Goal: Task Accomplishment & Management: Use online tool/utility

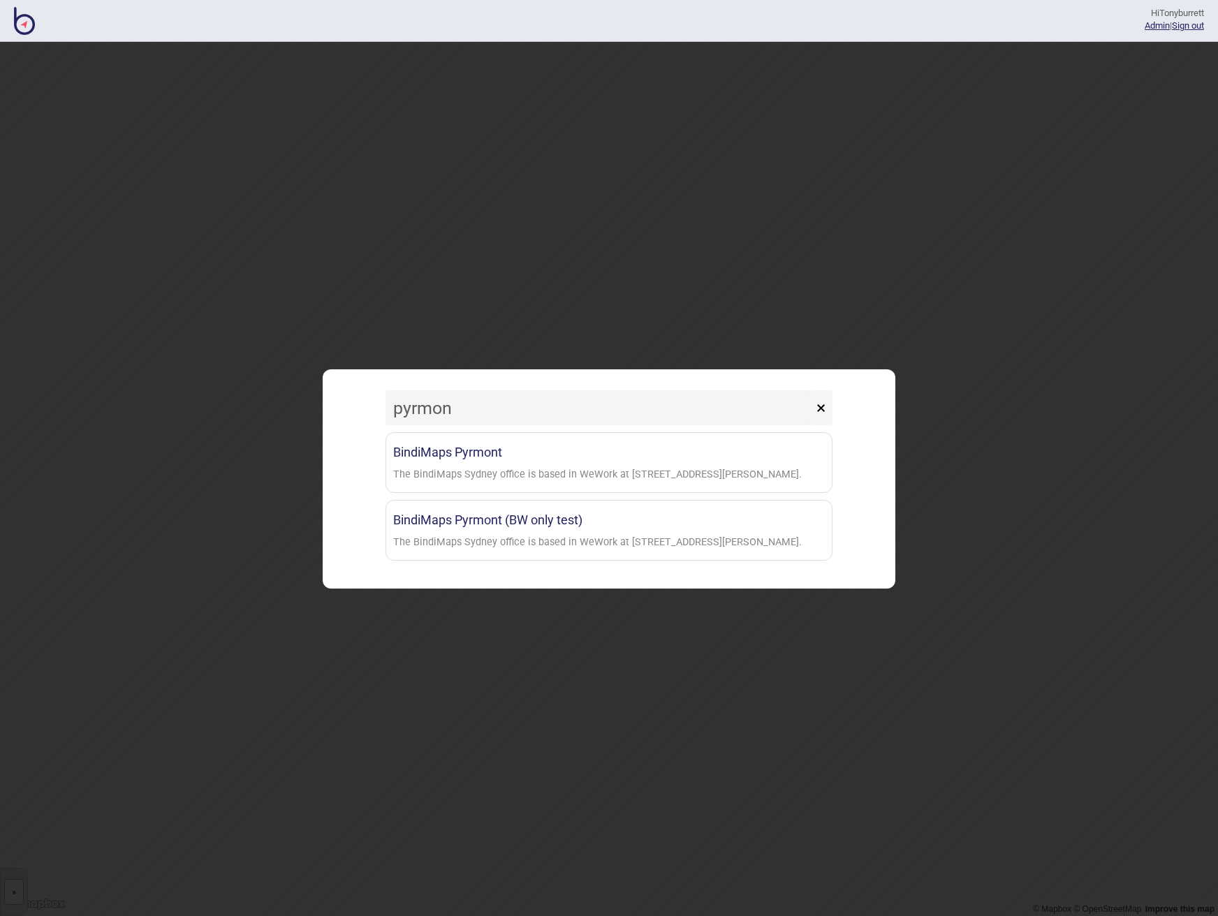
type input "Pyrmont"
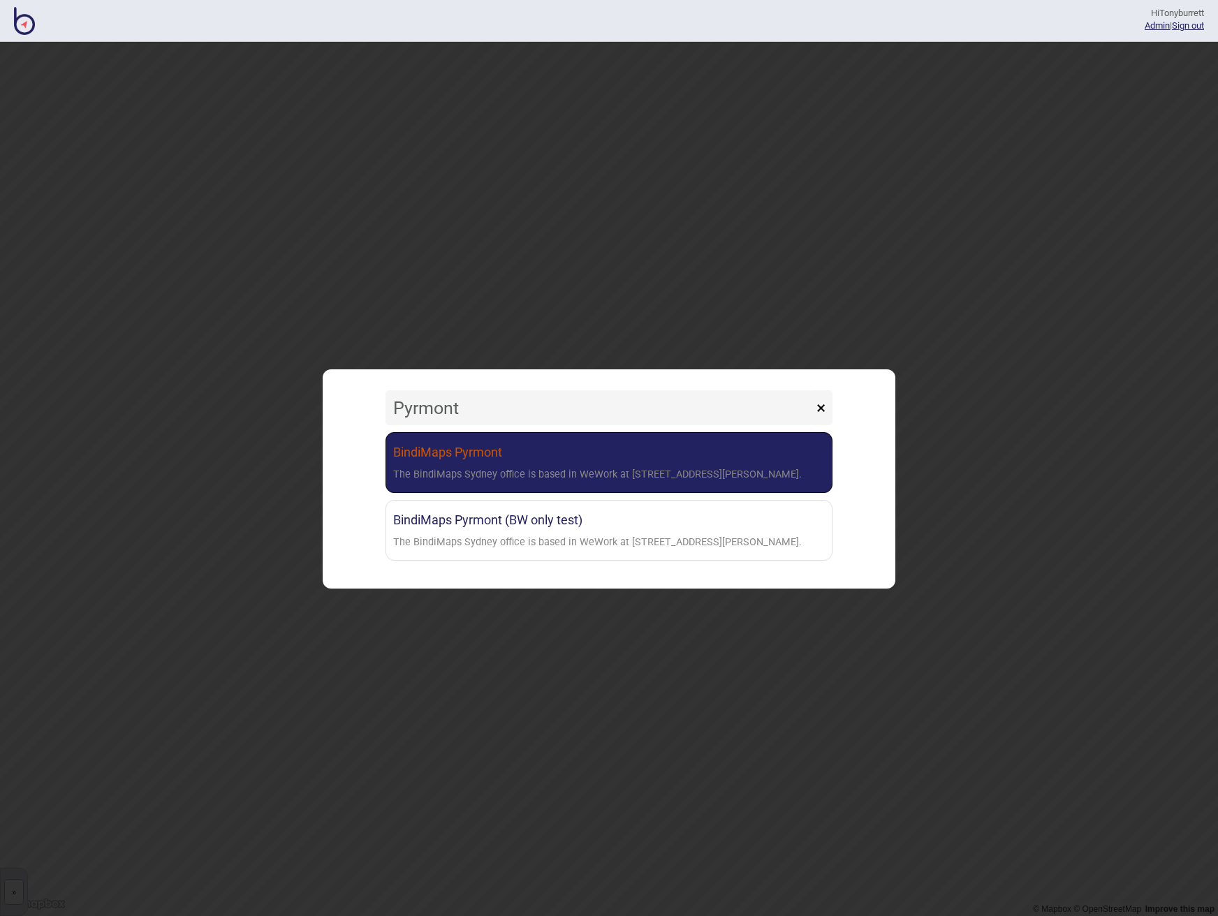
drag, startPoint x: 0, startPoint y: 0, endPoint x: 460, endPoint y: 455, distance: 647.2
click at [460, 455] on link "BindiMaps Pyrmont The BindiMaps Sydney office is based in WeWork at [STREET_ADD…" at bounding box center [608, 462] width 447 height 61
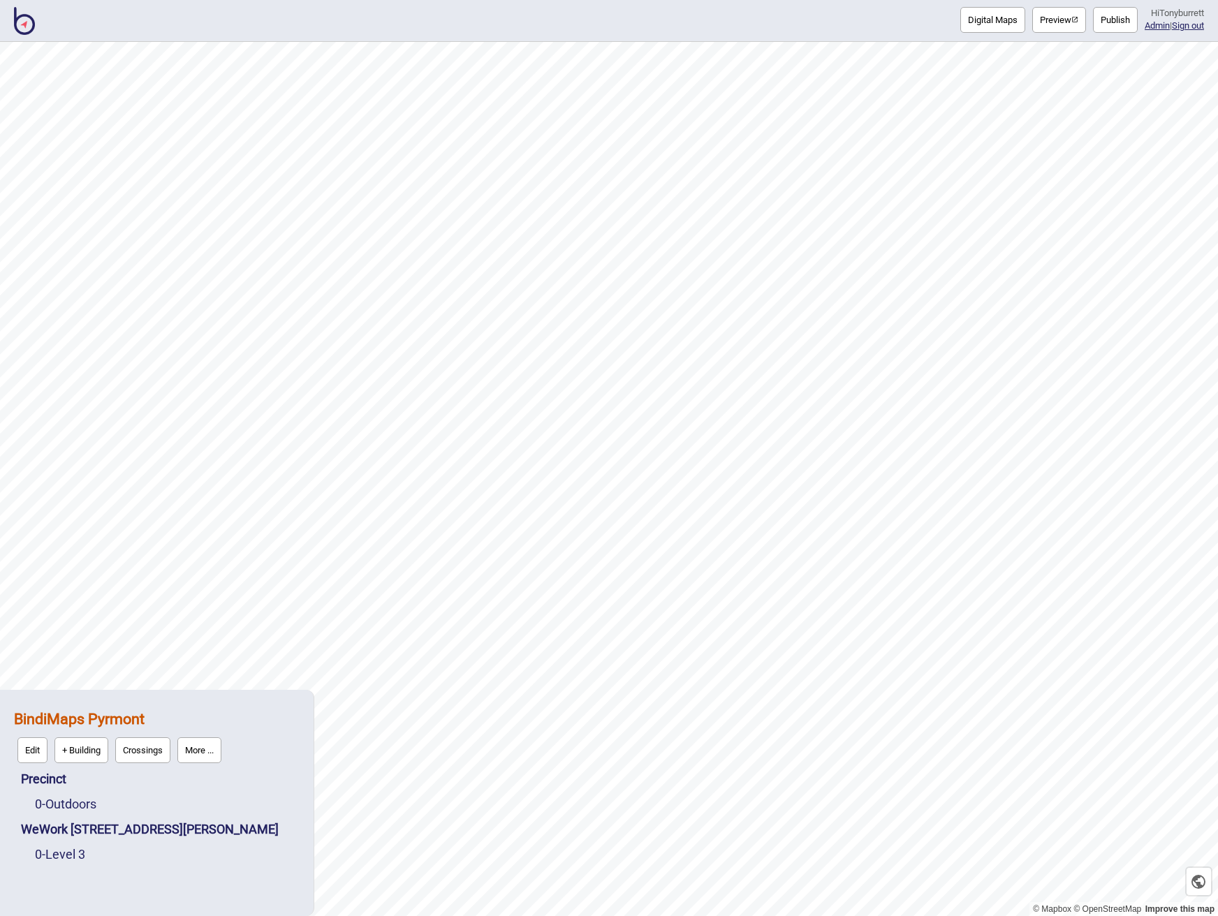
click at [206, 751] on button "More ..." at bounding box center [199, 750] width 44 height 26
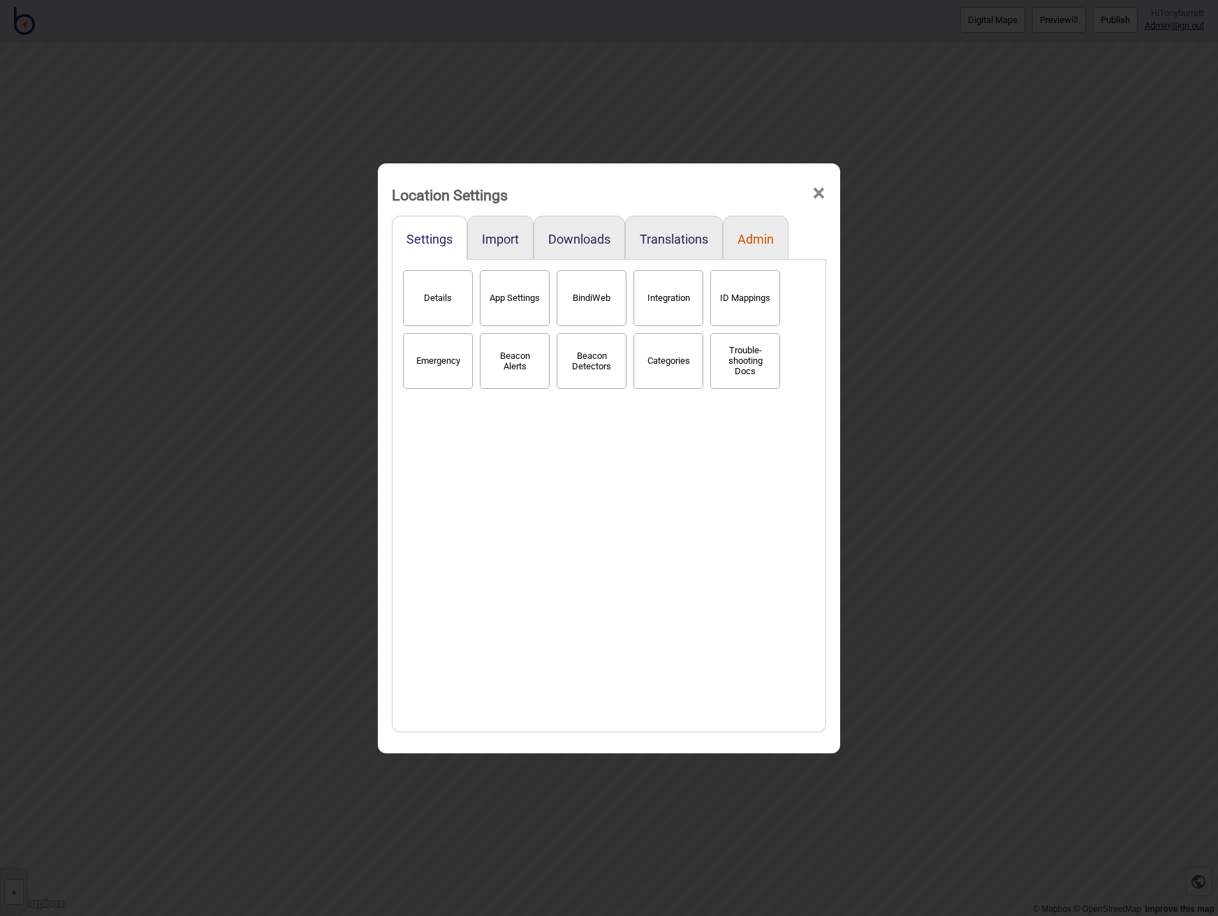
click at [746, 242] on button "Admin" at bounding box center [755, 239] width 36 height 15
click at [582, 311] on button "Snapshots" at bounding box center [591, 298] width 70 height 56
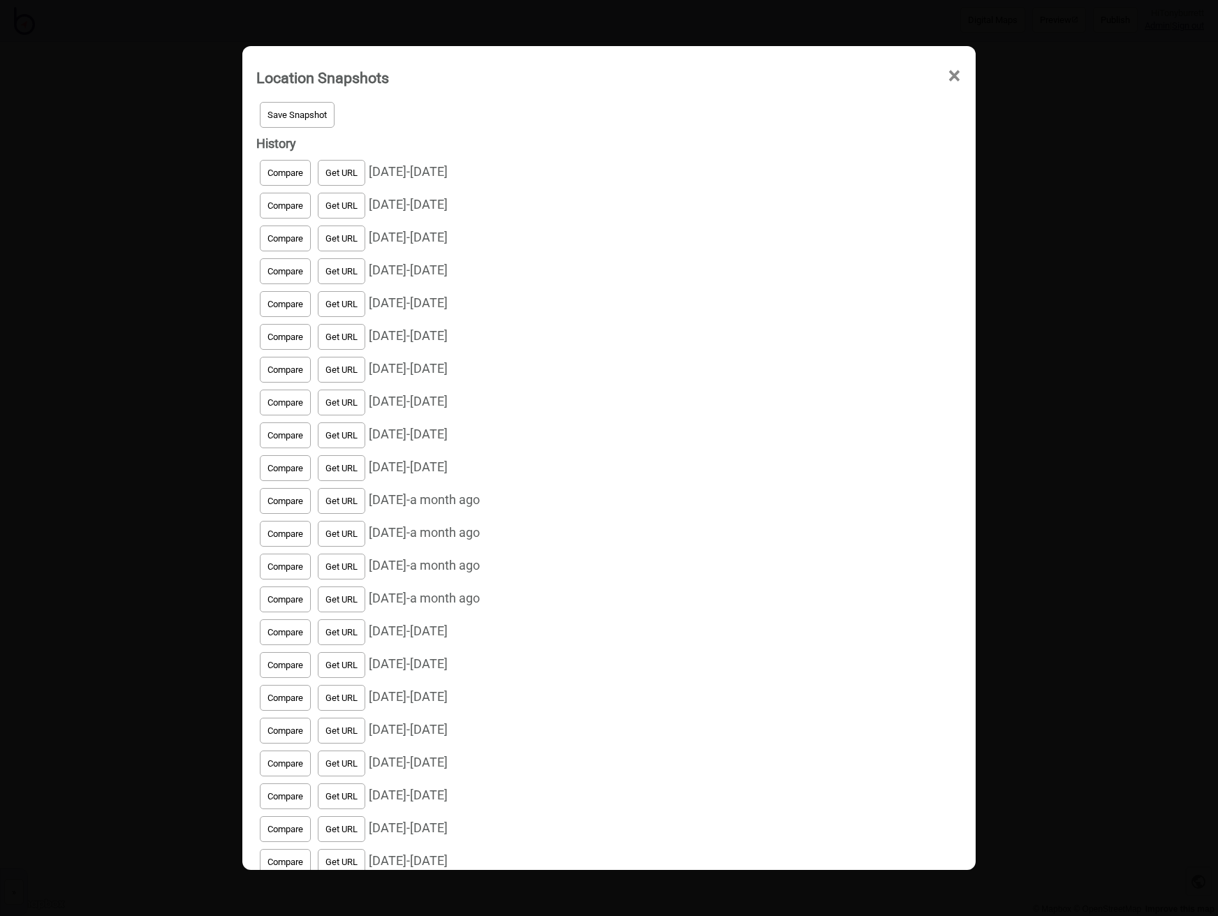
click at [274, 106] on button "Save Snapshot" at bounding box center [297, 115] width 75 height 26
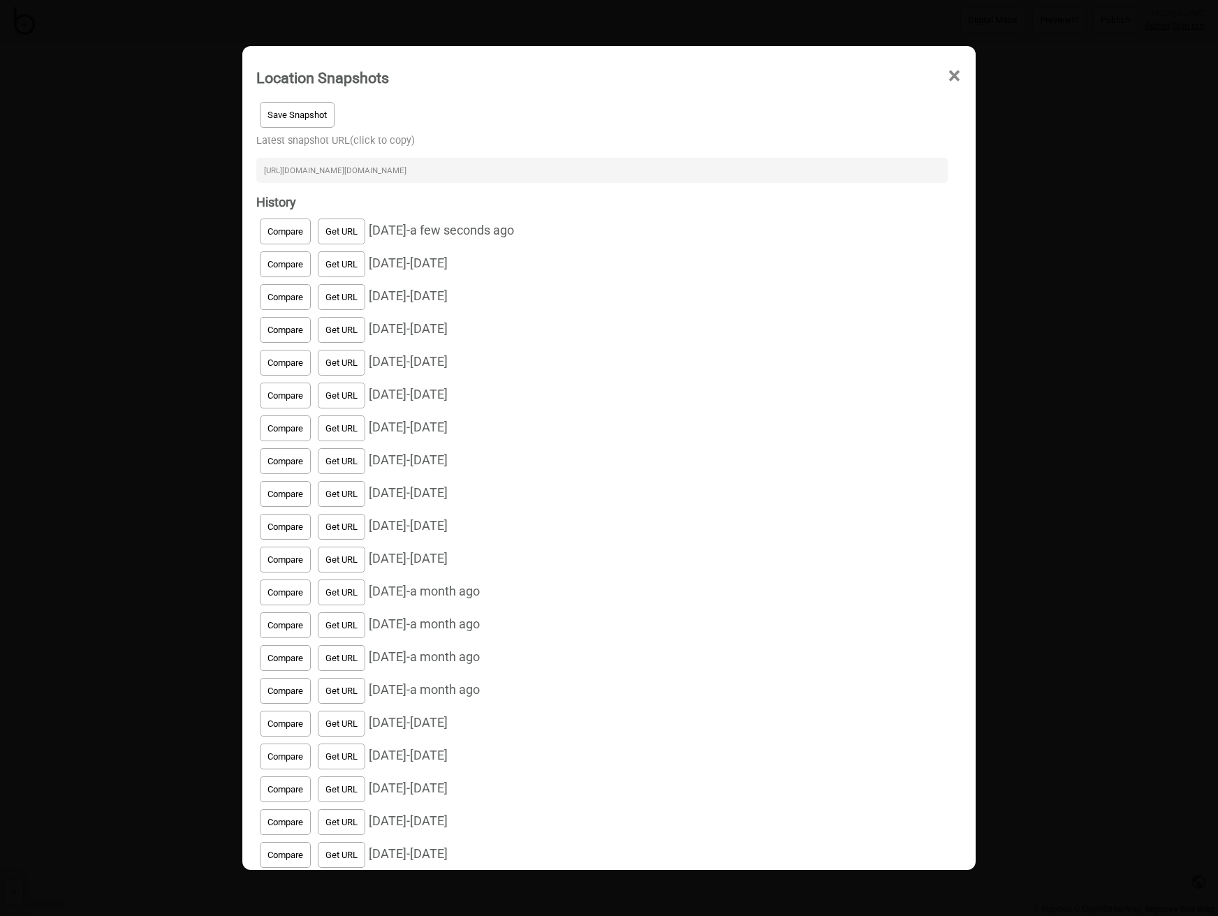
click at [522, 172] on input "[URL][DOMAIN_NAME][DOMAIN_NAME]" at bounding box center [601, 170] width 691 height 25
drag, startPoint x: 956, startPoint y: 73, endPoint x: 933, endPoint y: 80, distance: 24.1
click at [956, 73] on span "×" at bounding box center [954, 76] width 15 height 46
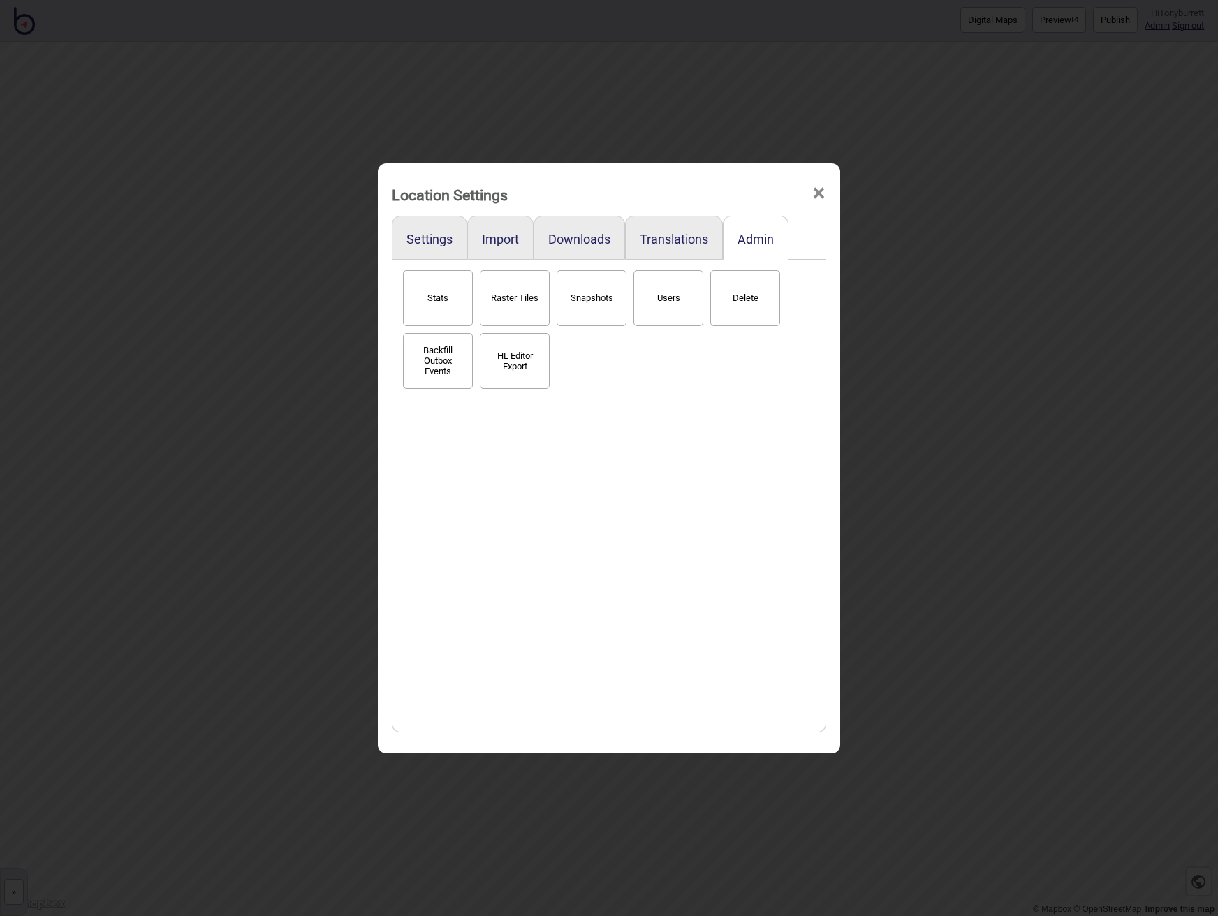
click at [823, 191] on span "×" at bounding box center [818, 193] width 15 height 46
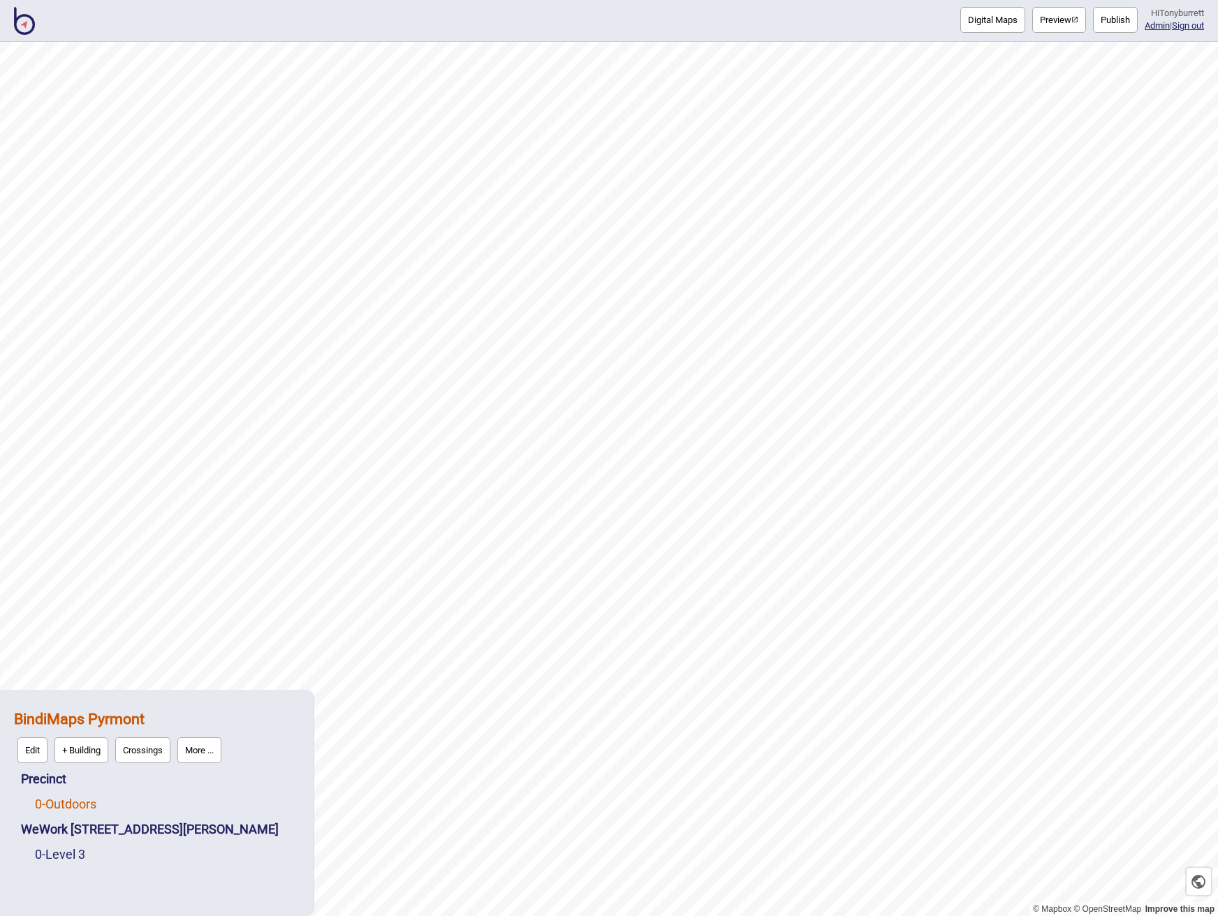
click at [82, 804] on link "0 - Outdoors" at bounding box center [65, 804] width 61 height 15
click at [66, 802] on button "Edit" at bounding box center [53, 800] width 30 height 26
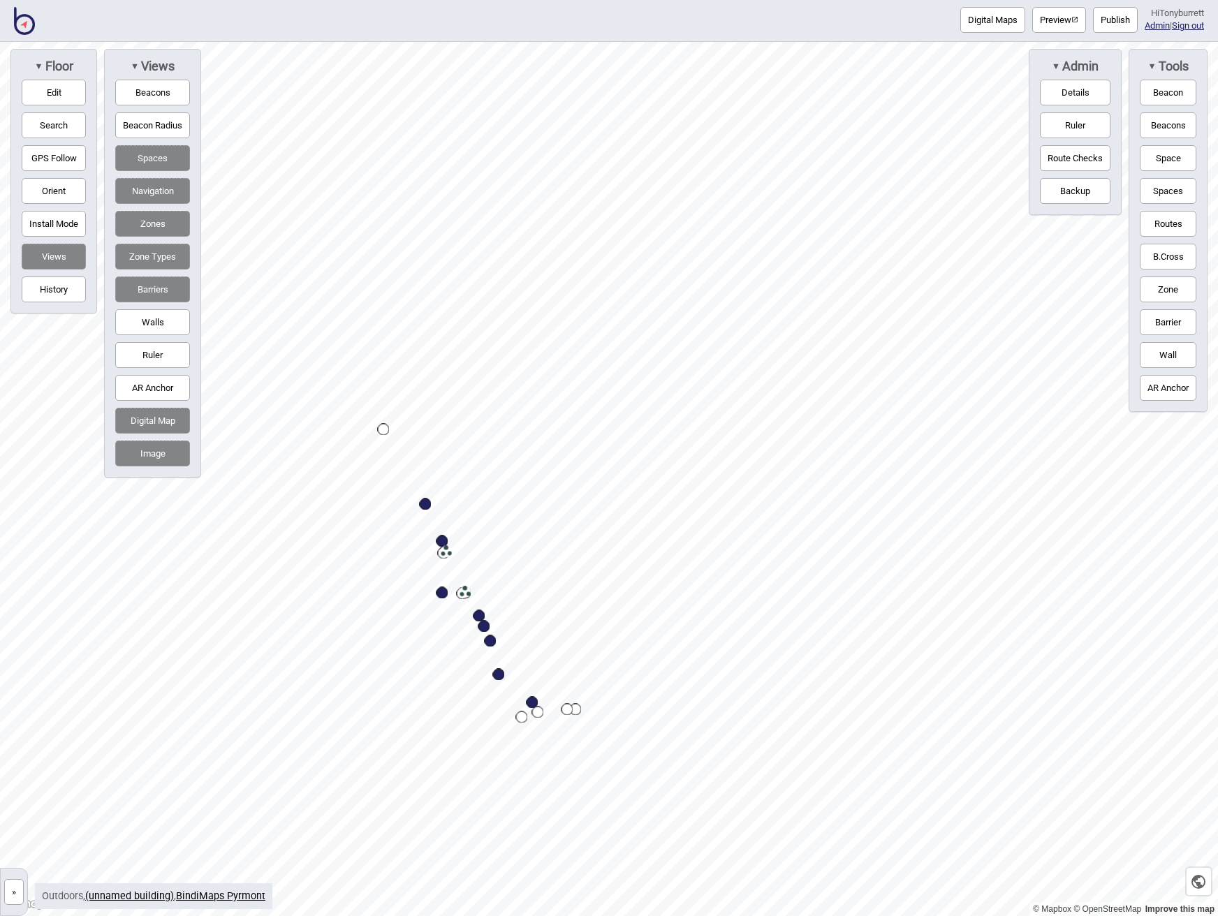
click at [20, 888] on button "»" at bounding box center [14, 892] width 20 height 26
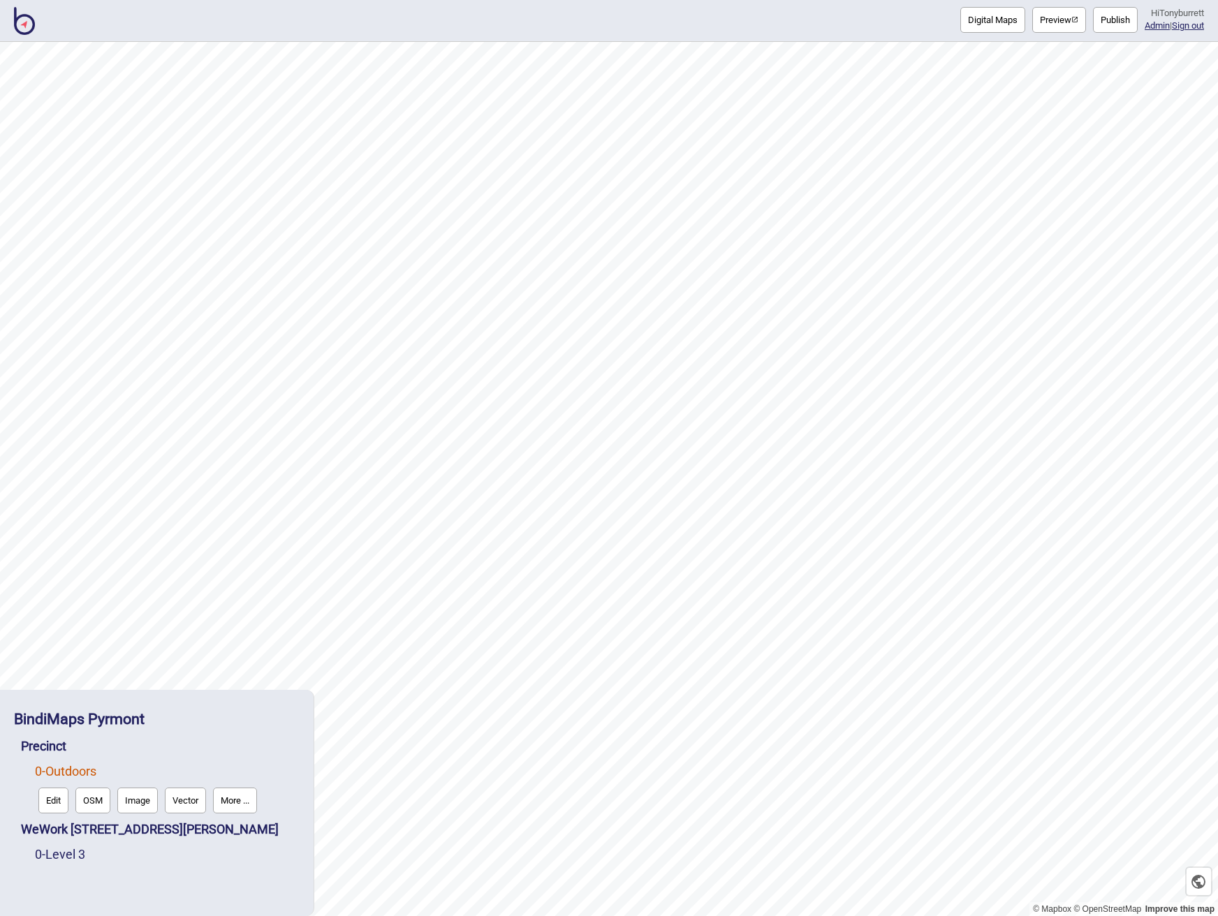
click at [87, 798] on button "OSM" at bounding box center [92, 800] width 35 height 26
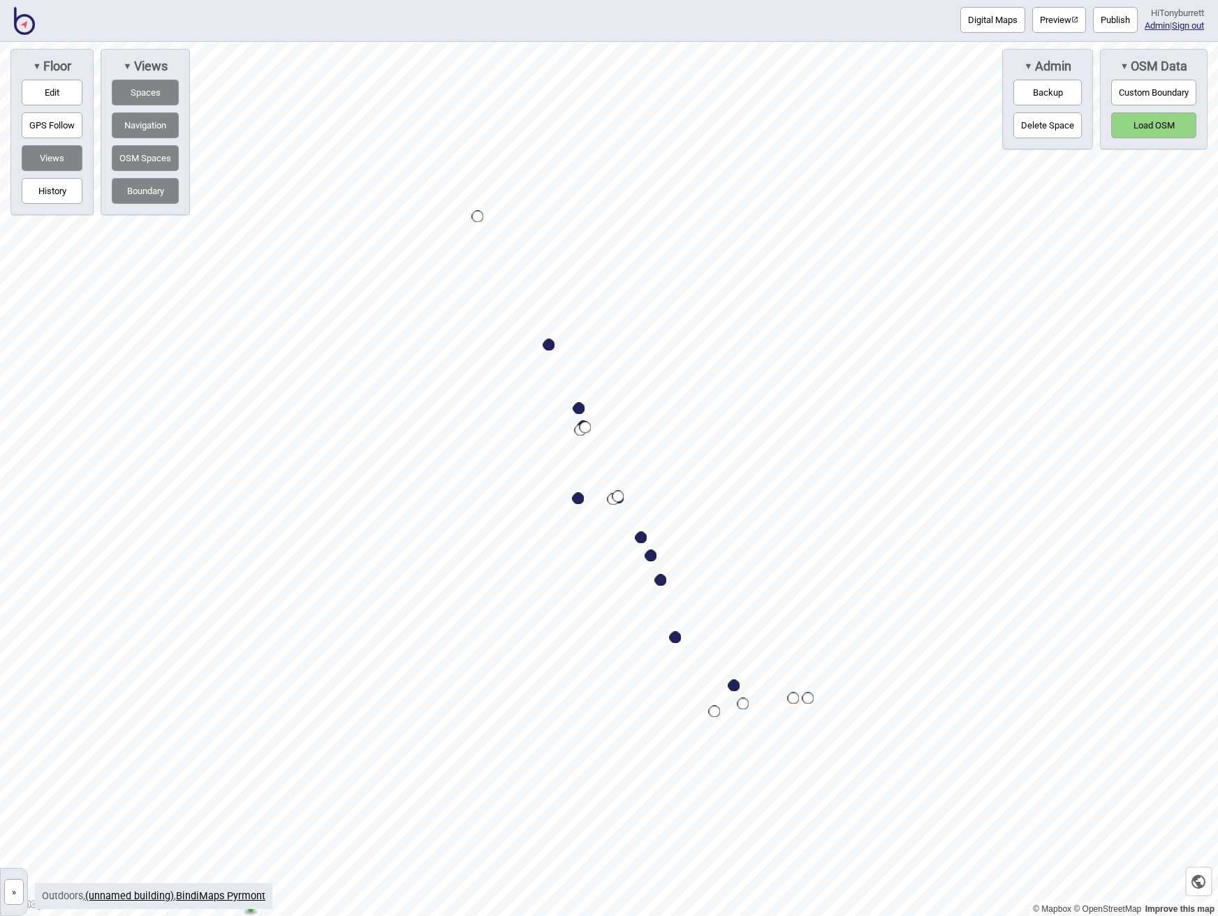
click at [1150, 125] on button "Load OSM" at bounding box center [1153, 125] width 85 height 26
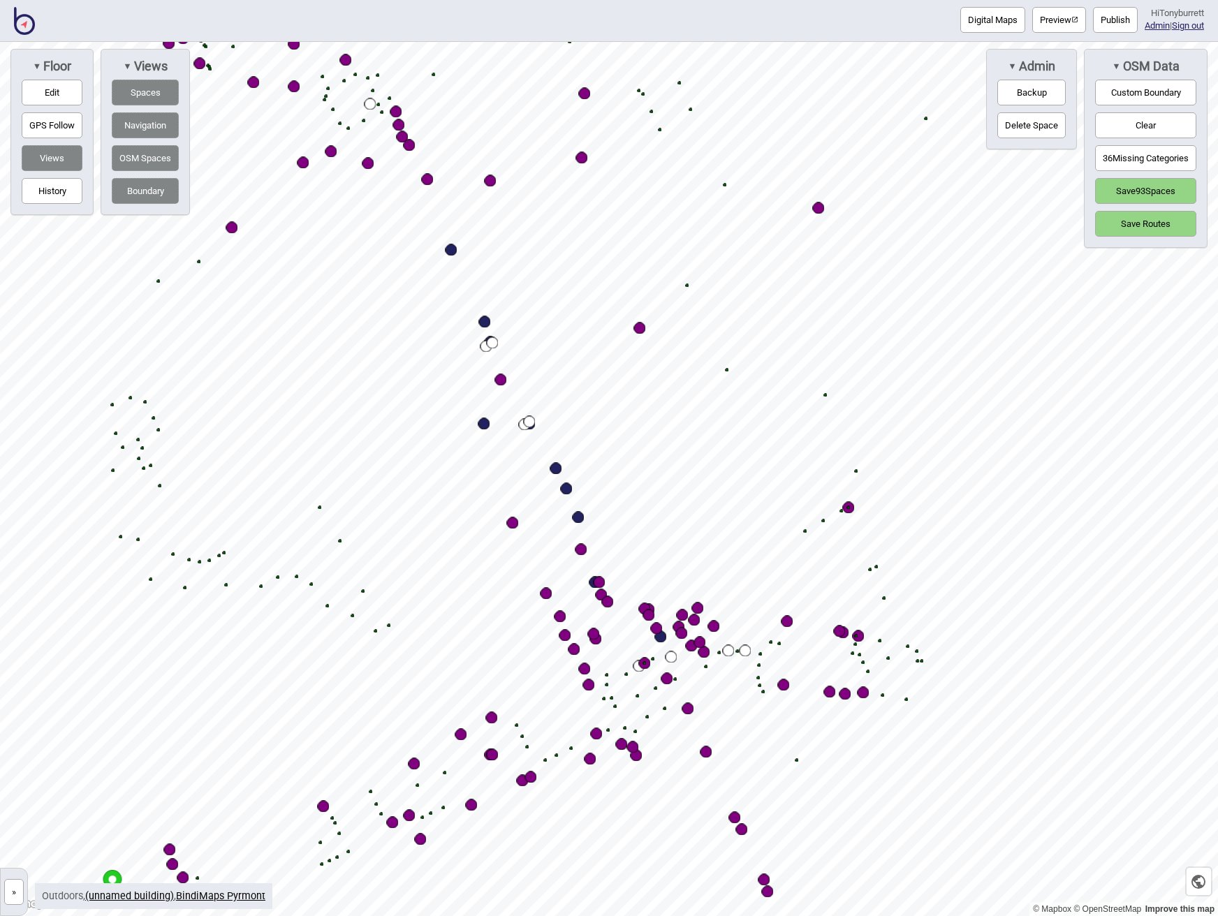
click at [1161, 153] on button "36 Missing Categories" at bounding box center [1145, 158] width 101 height 26
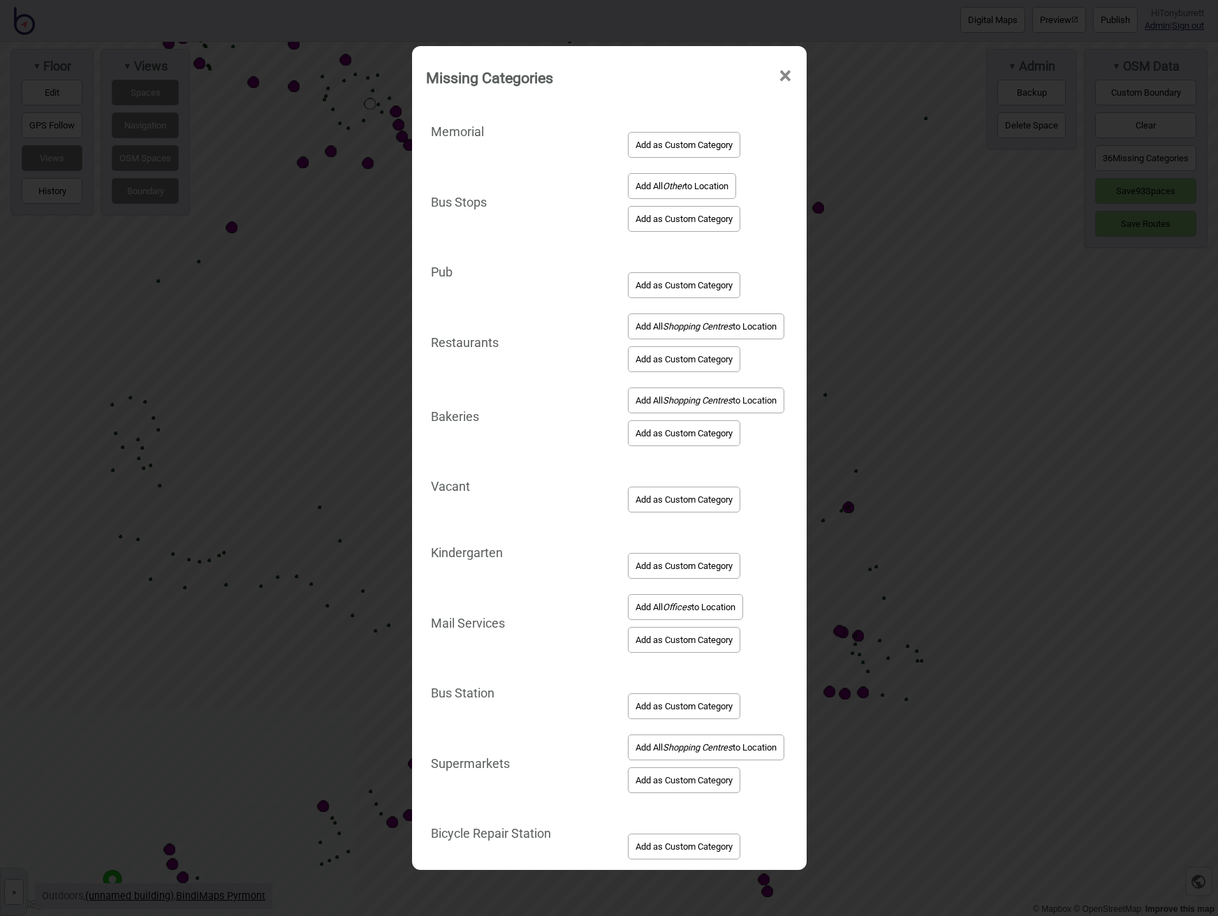
click at [778, 73] on span "×" at bounding box center [785, 76] width 15 height 46
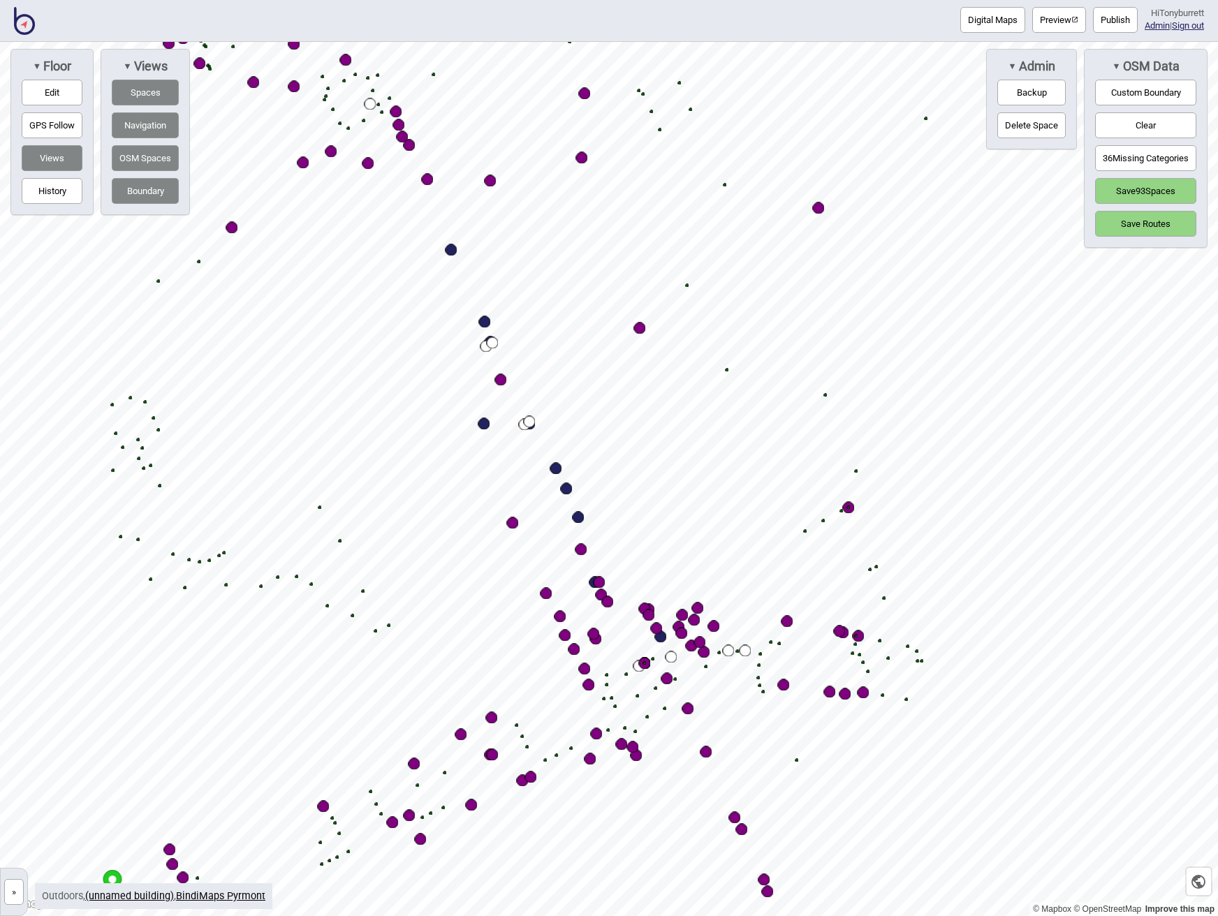
click at [1137, 86] on button "Custom Boundary" at bounding box center [1145, 93] width 101 height 26
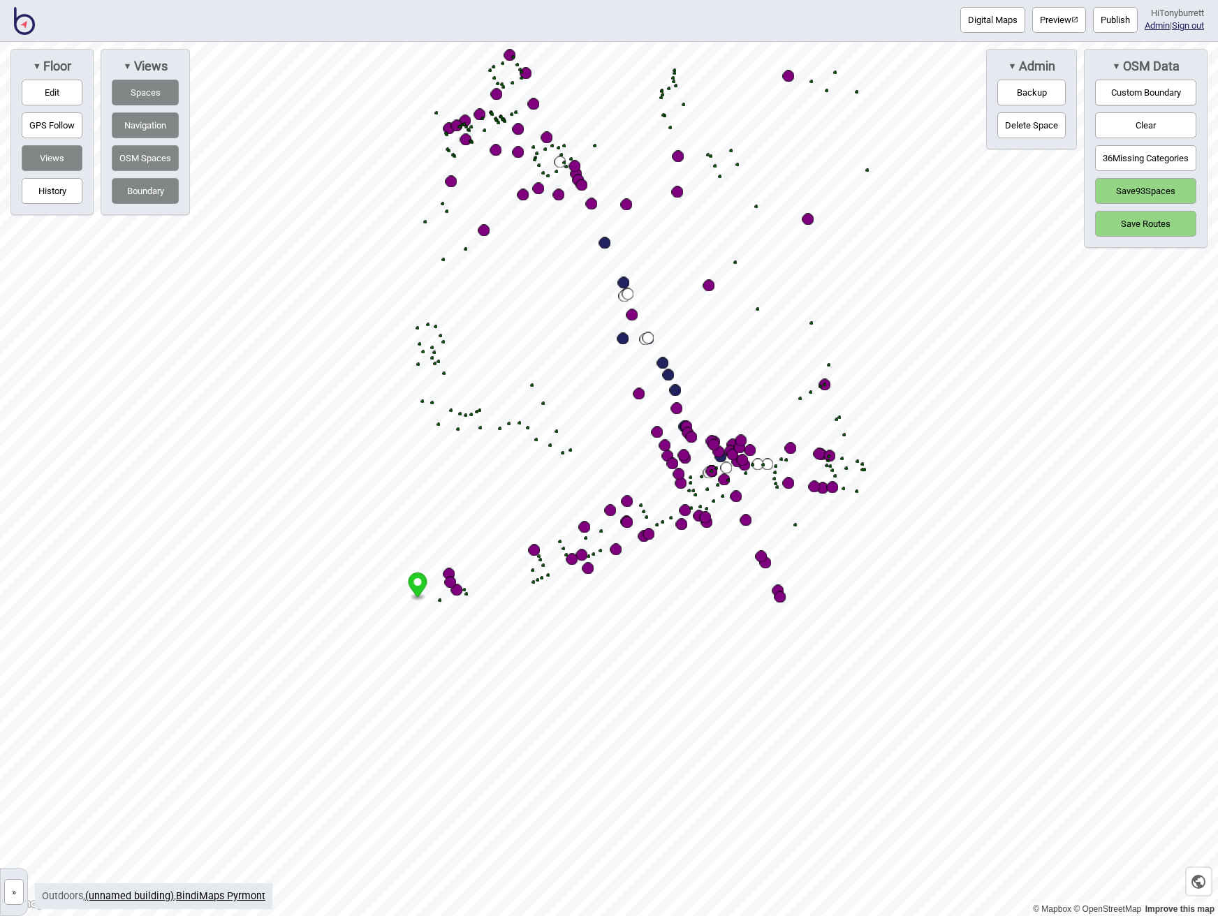
click at [1126, 84] on button "Custom Boundary" at bounding box center [1145, 93] width 101 height 26
click at [1167, 133] on button "Clear" at bounding box center [1145, 125] width 101 height 26
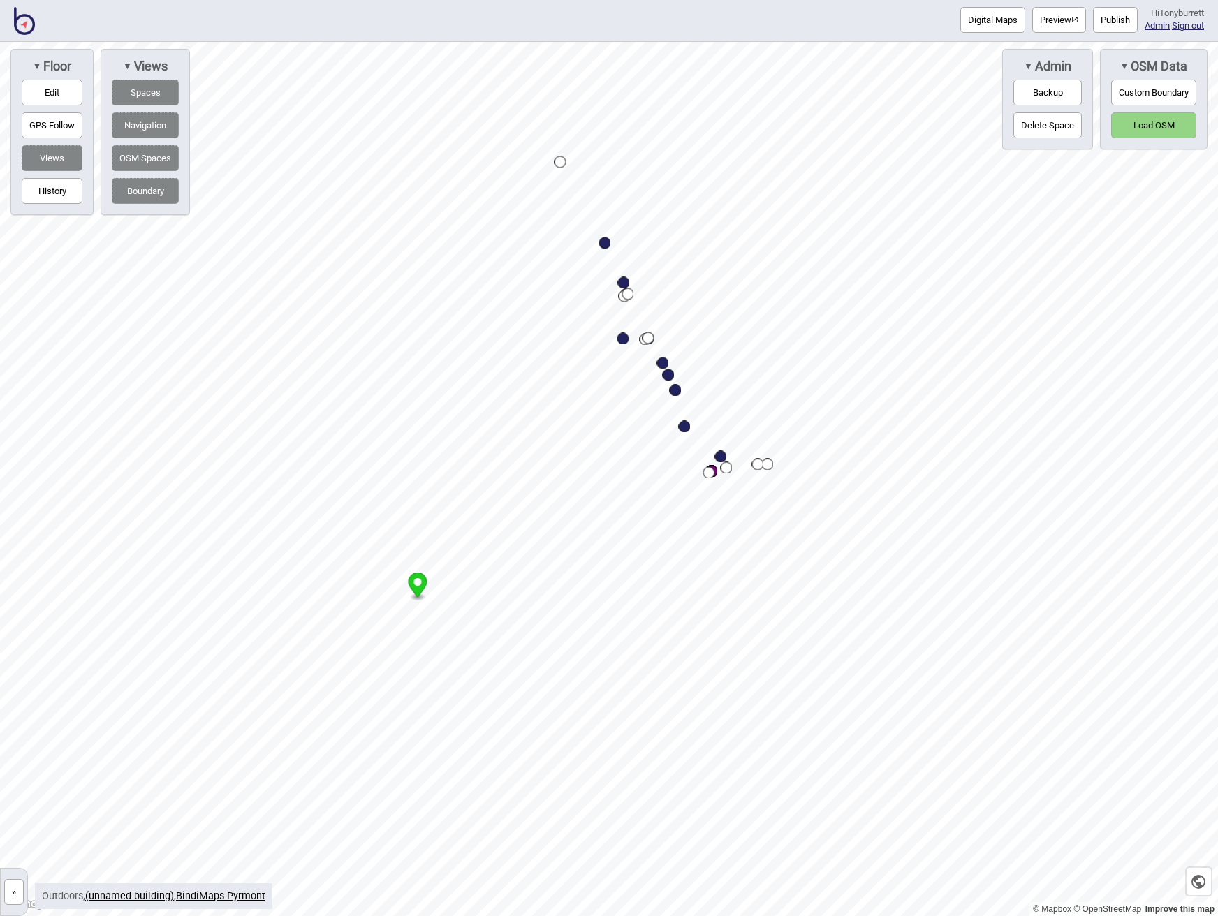
click at [15, 891] on button "»" at bounding box center [14, 892] width 20 height 26
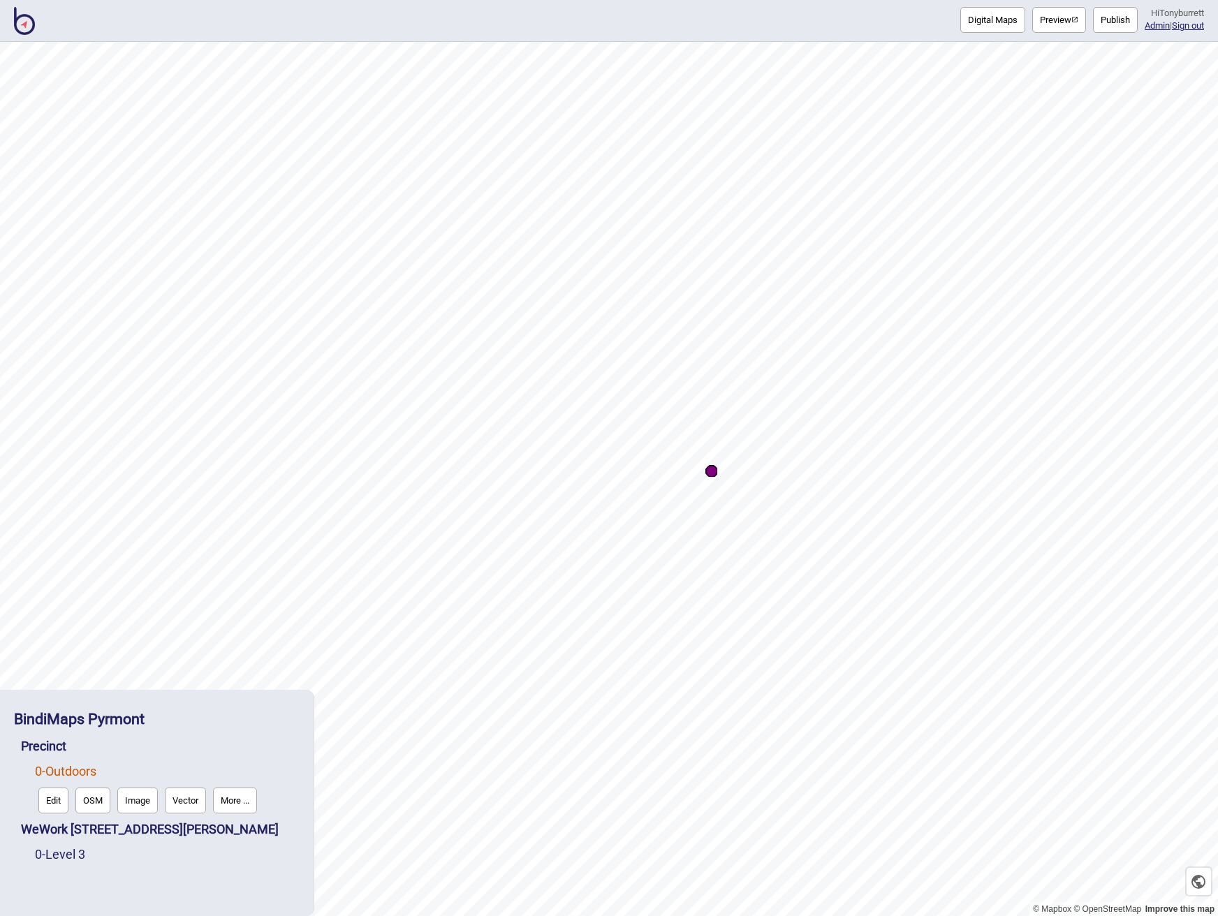
drag, startPoint x: 14, startPoint y: 890, endPoint x: 68, endPoint y: 840, distance: 73.6
click at [13, 889] on div "BindiMaps Pyrmont Precinct 0 - Outdoors Edit OSM Image Vector More ... WeWork […" at bounding box center [156, 803] width 299 height 212
